Goal: Task Accomplishment & Management: Use online tool/utility

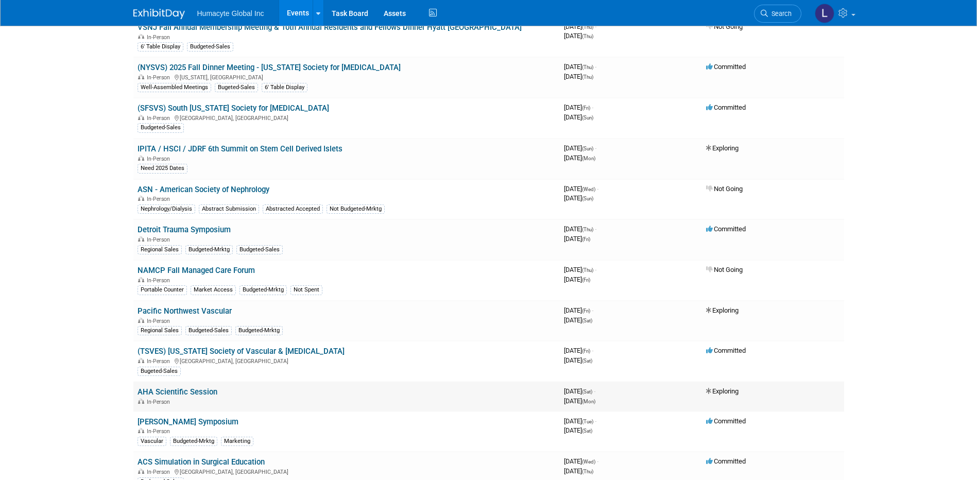
scroll to position [618, 0]
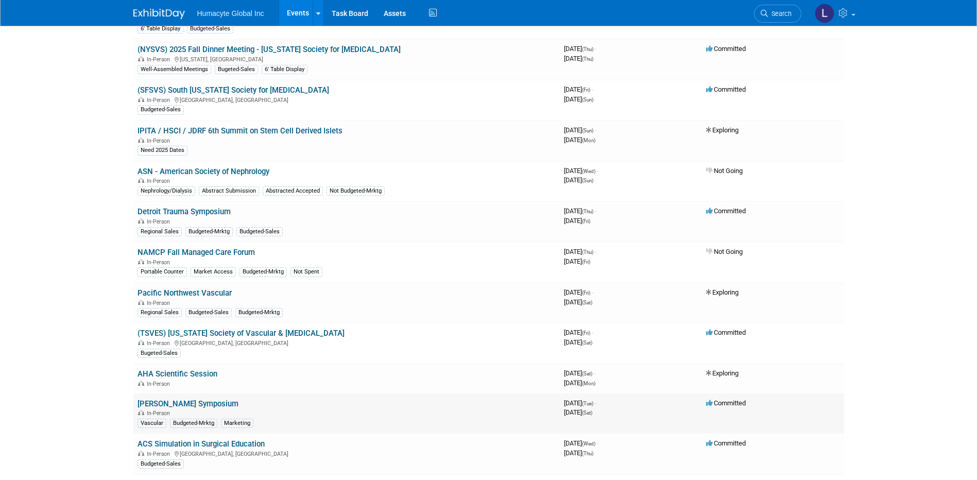
click at [167, 401] on link "[PERSON_NAME] Symposium" at bounding box center [187, 403] width 101 height 9
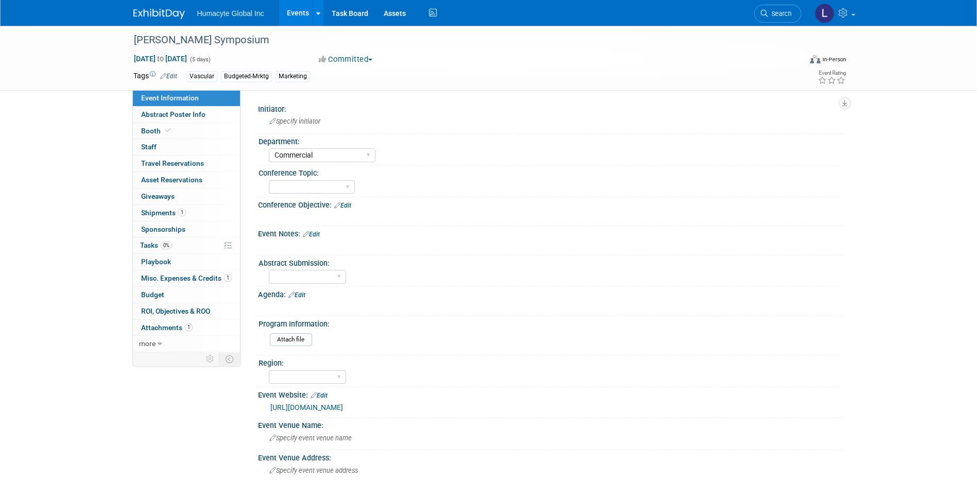
select select "Commercial"
click at [147, 245] on span "Tasks 0%" at bounding box center [156, 245] width 32 height 8
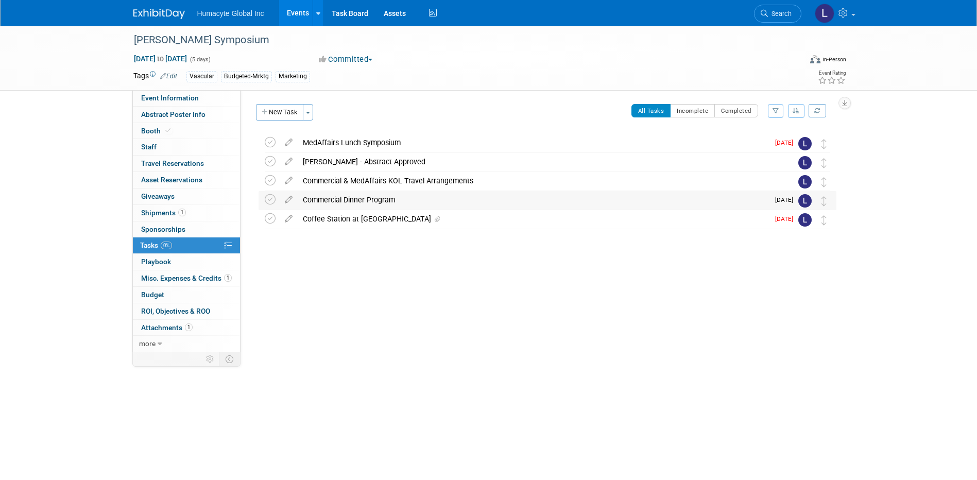
click at [343, 199] on div "Commercial Dinner Program" at bounding box center [533, 200] width 471 height 18
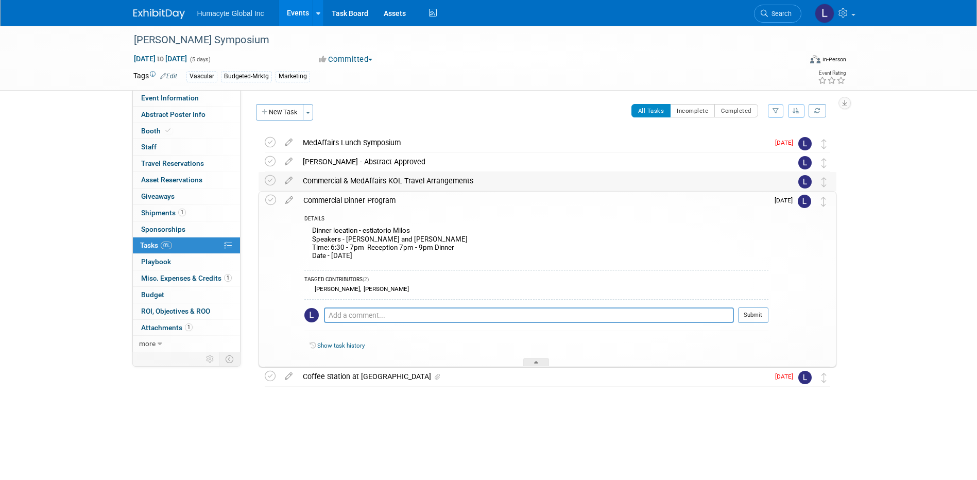
click at [340, 179] on div "Commercial & MedAffairs KOL Travel Arrangements" at bounding box center [538, 181] width 480 height 18
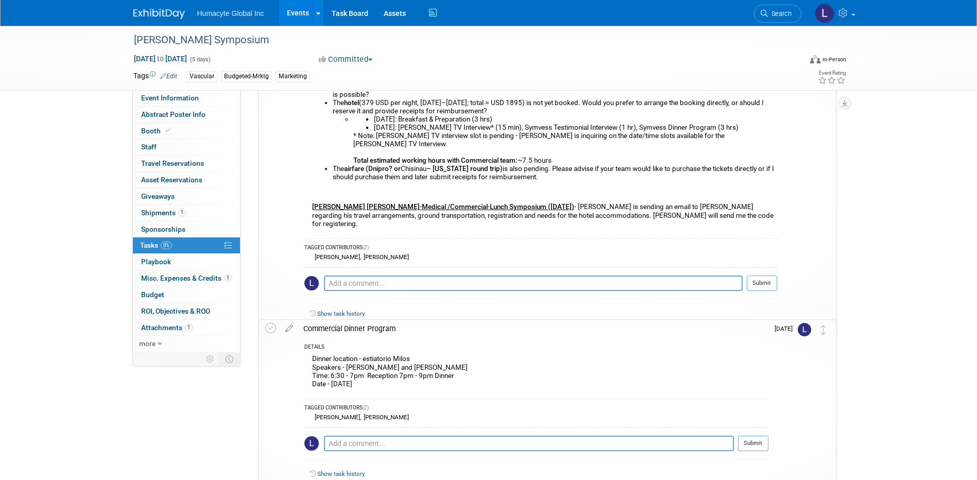
scroll to position [51, 0]
